Goal: Navigation & Orientation: Find specific page/section

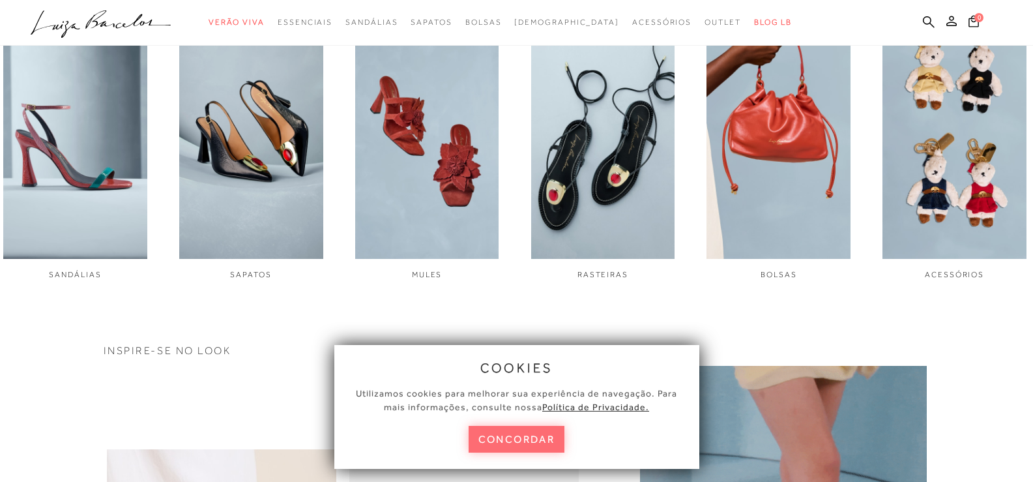
click at [525, 439] on button "concordar" at bounding box center [517, 439] width 96 height 27
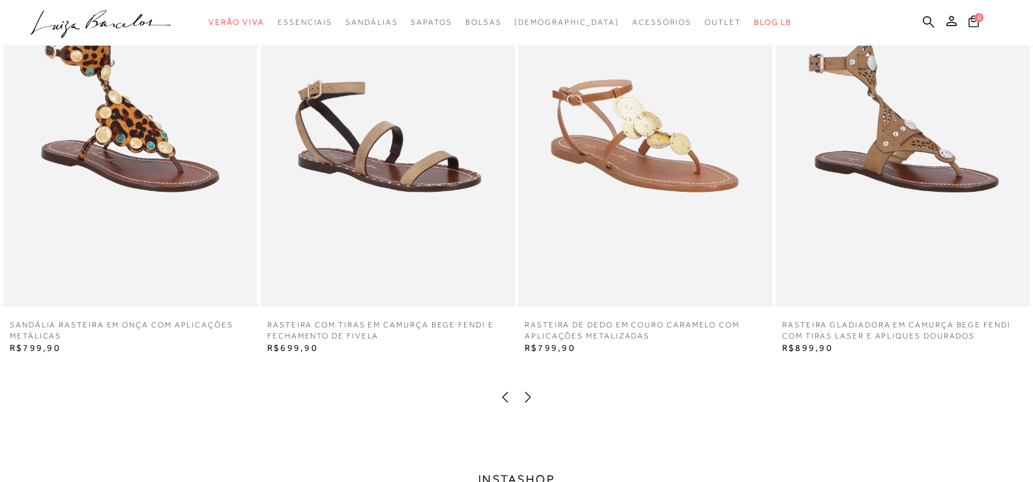
scroll to position [2342, 0]
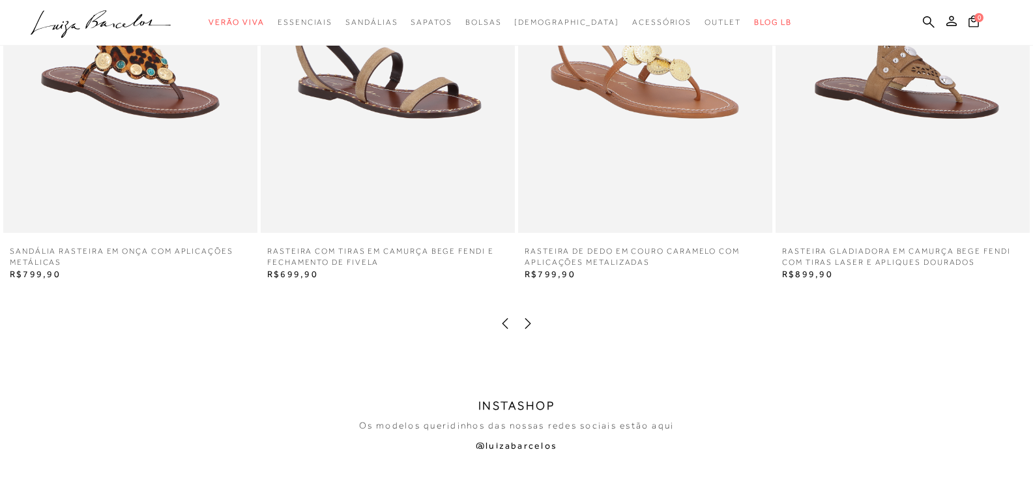
click at [531, 324] on icon at bounding box center [527, 323] width 13 height 13
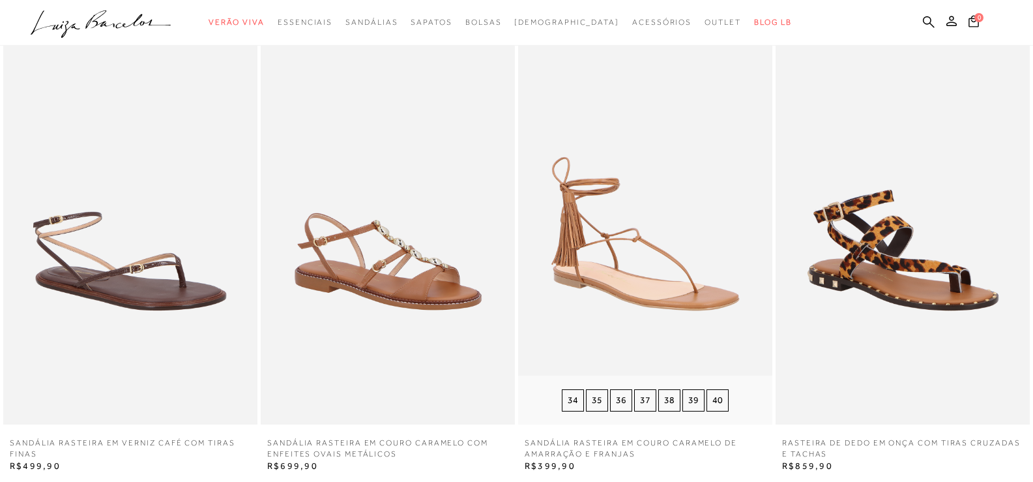
scroll to position [2211, 0]
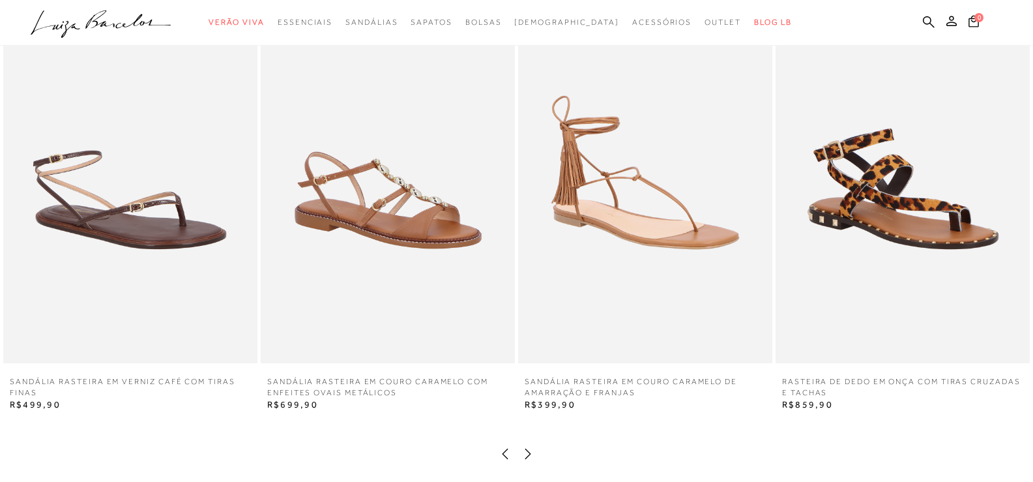
click at [536, 447] on div at bounding box center [516, 455] width 1007 height 17
click at [536, 456] on div at bounding box center [516, 455] width 1007 height 17
click at [526, 456] on icon at bounding box center [527, 453] width 13 height 13
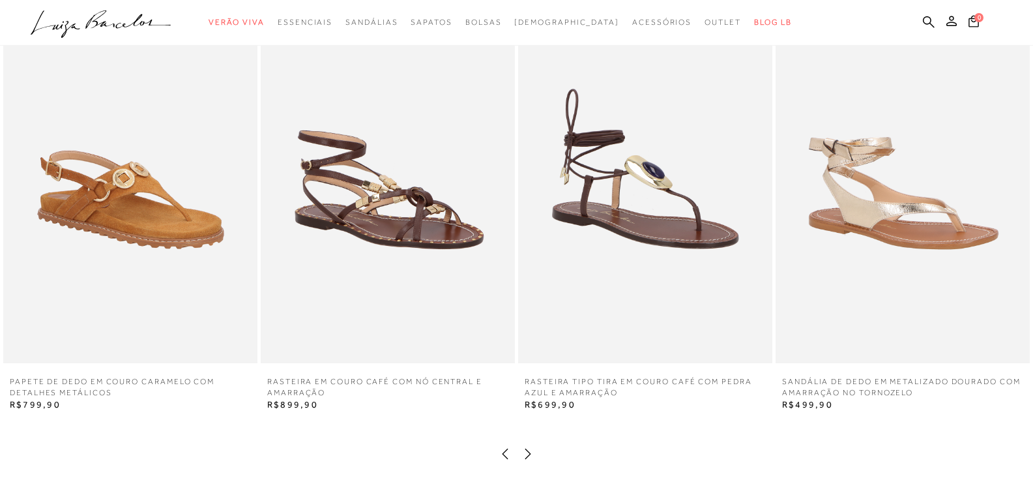
click at [526, 456] on icon at bounding box center [527, 453] width 13 height 13
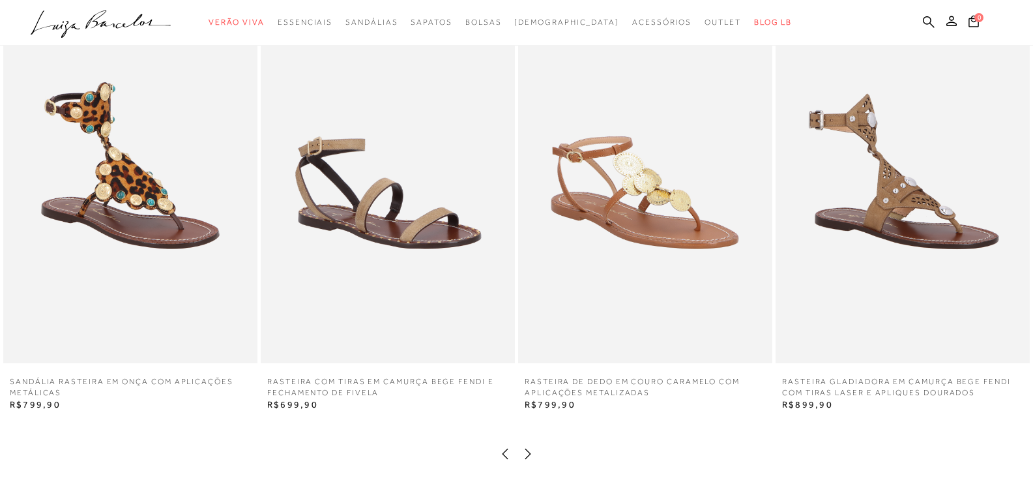
click at [526, 456] on icon at bounding box center [527, 453] width 13 height 13
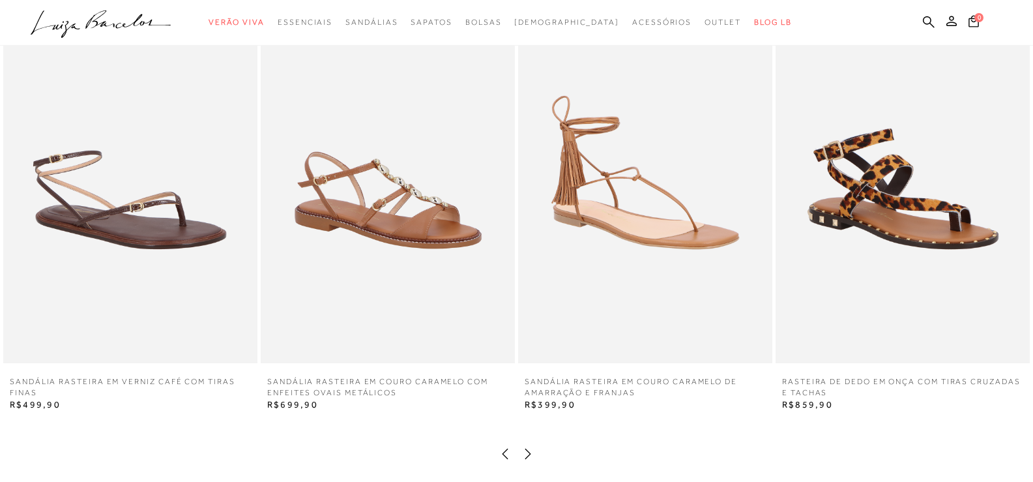
click at [526, 456] on icon at bounding box center [527, 453] width 13 height 13
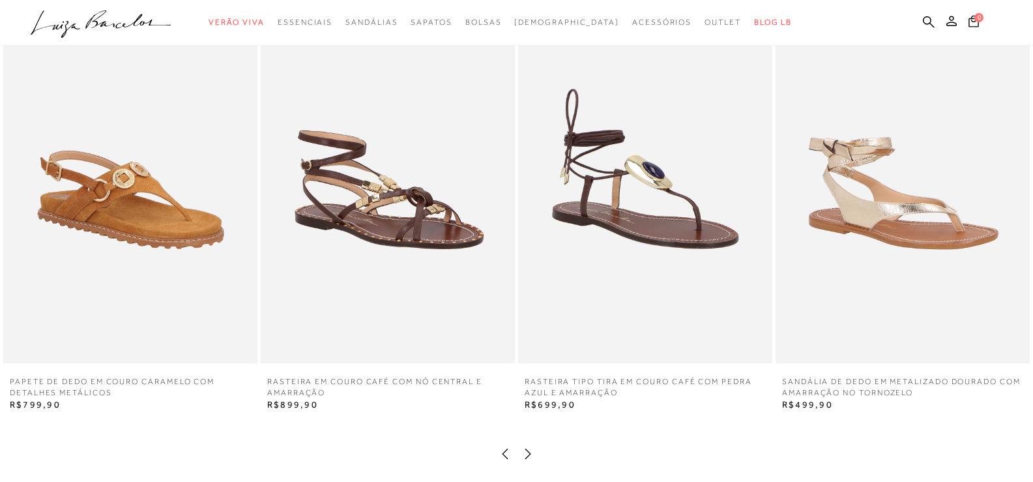
click at [526, 456] on icon at bounding box center [527, 453] width 13 height 13
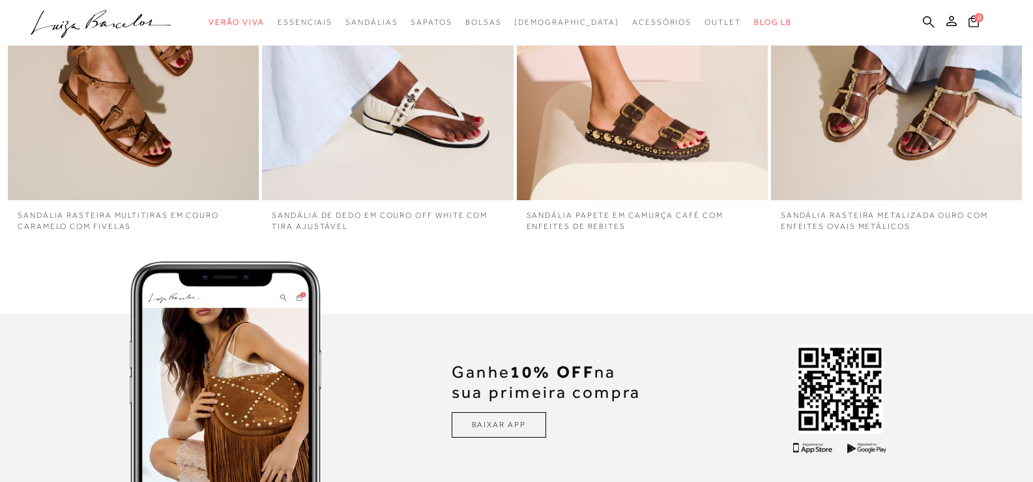
scroll to position [3370, 0]
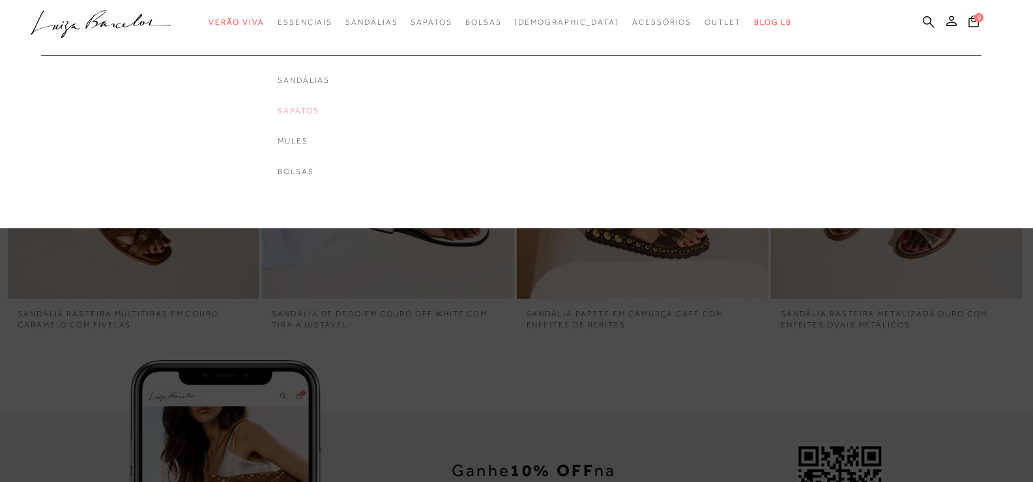
click at [330, 113] on link "Sapatos" at bounding box center [304, 111] width 52 height 11
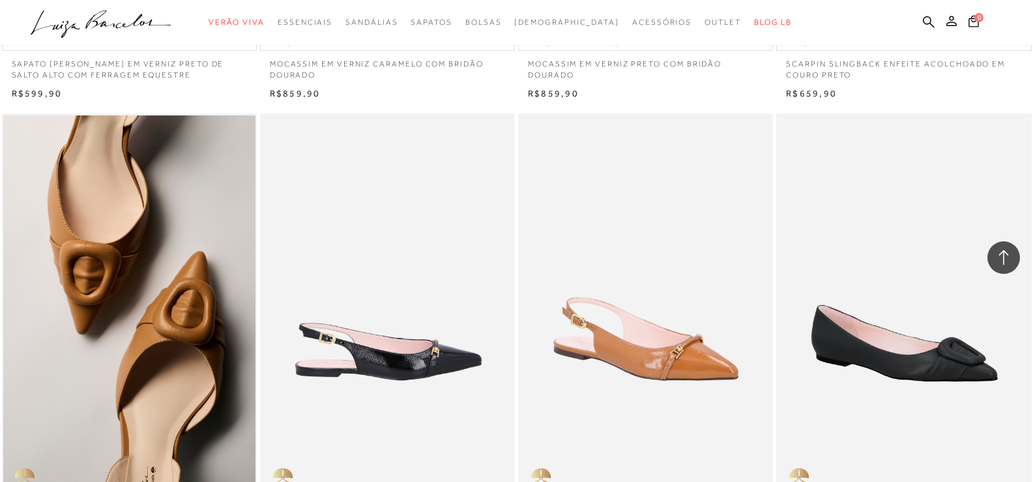
scroll to position [587, 0]
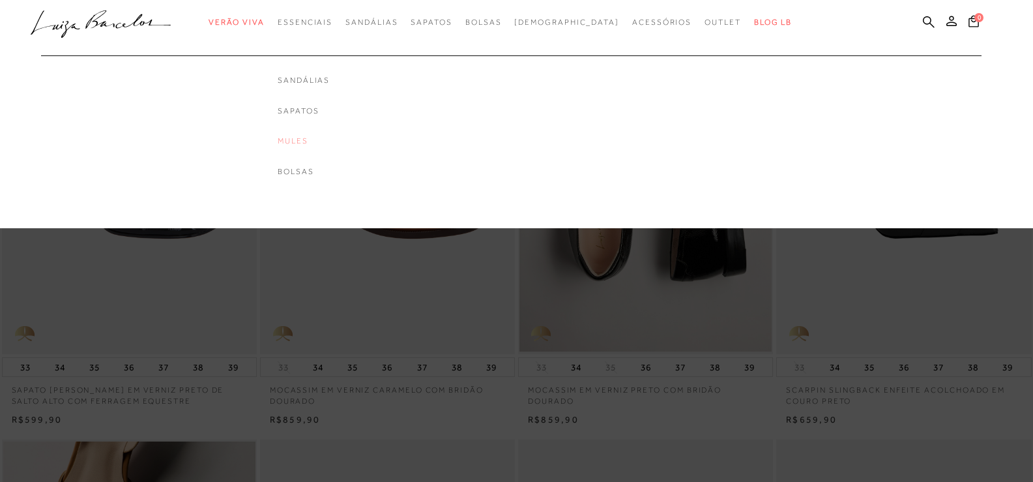
click at [321, 139] on link "Mules" at bounding box center [304, 141] width 52 height 11
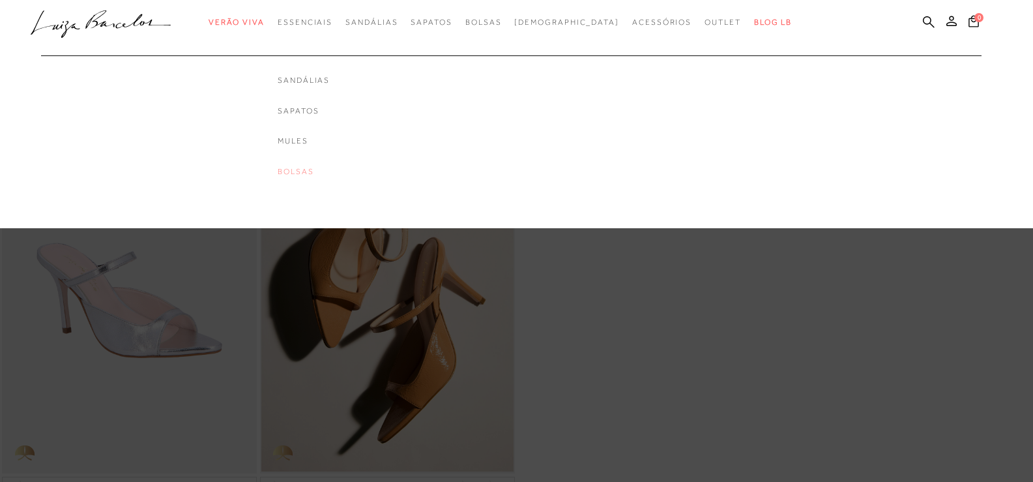
click at [330, 169] on link "Bolsas" at bounding box center [304, 171] width 52 height 11
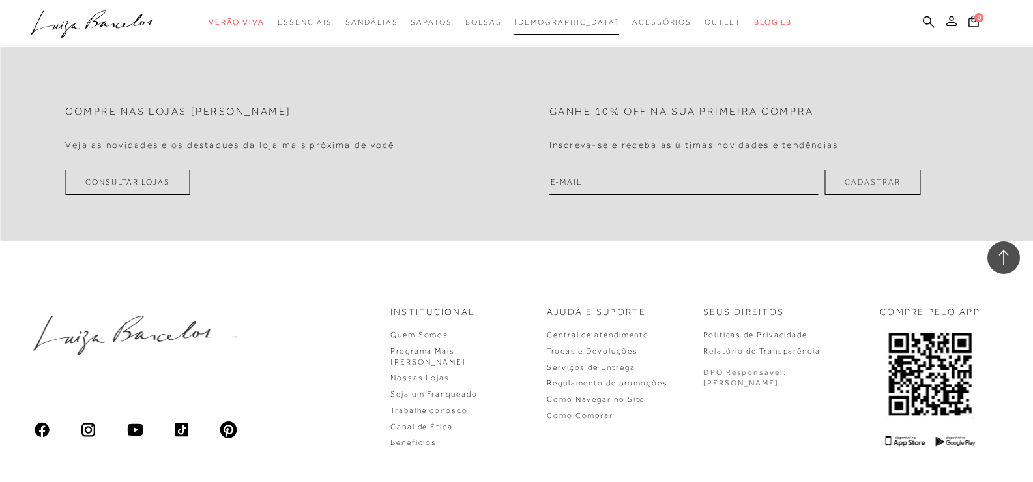
scroll to position [2346, 0]
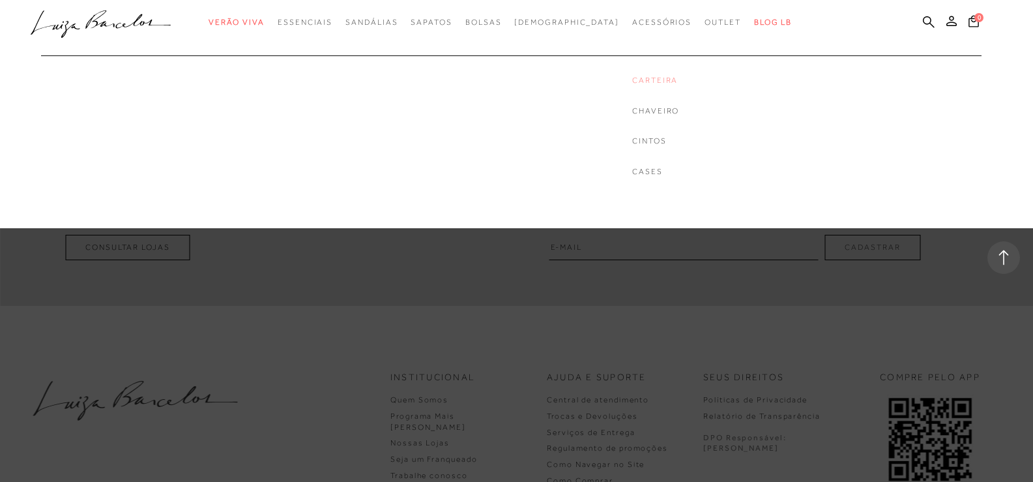
click at [642, 79] on link "Carteira" at bounding box center [655, 80] width 47 height 11
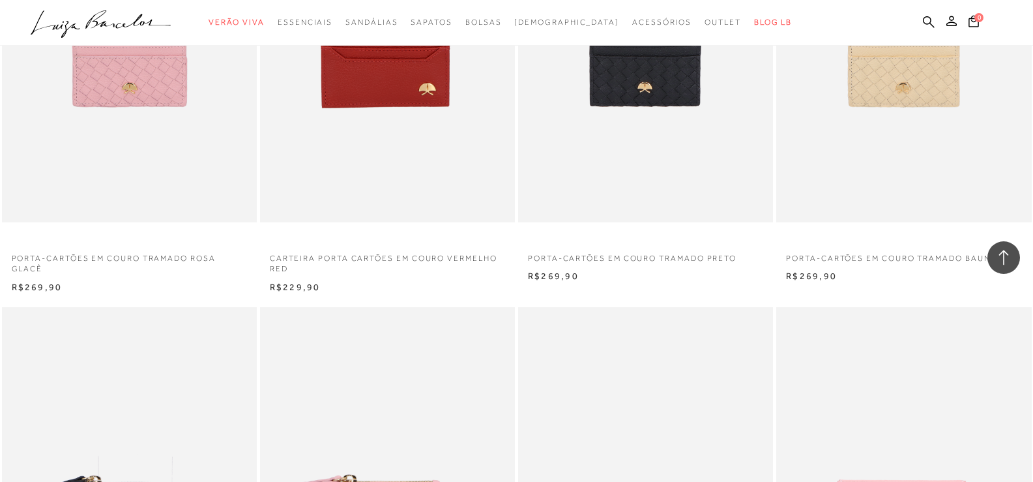
scroll to position [2151, 0]
